Goal: Find specific page/section: Find specific page/section

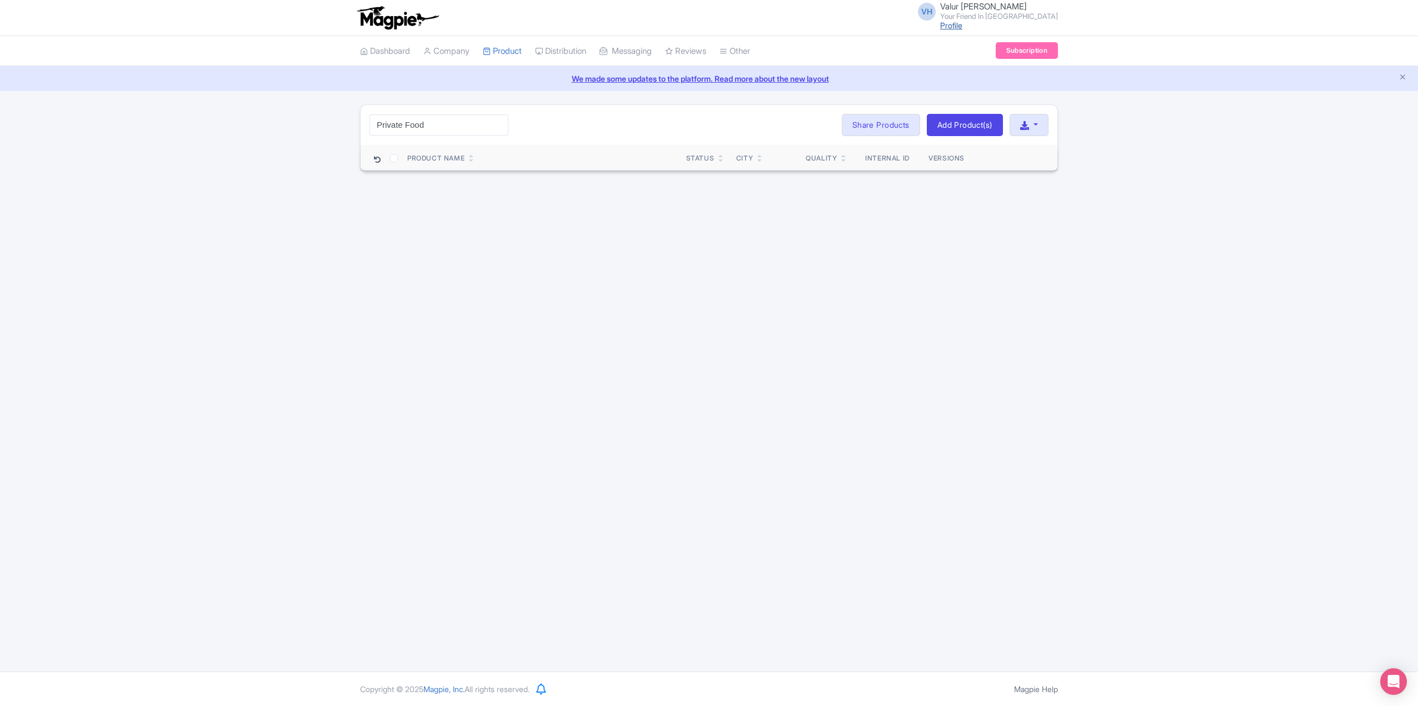
click at [962, 28] on link "Profile" at bounding box center [951, 25] width 22 height 9
